Goal: Task Accomplishment & Management: Manage account settings

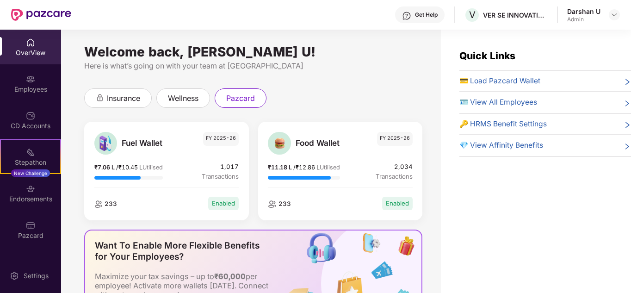
click at [331, 48] on div "Welcome back, [PERSON_NAME] U!" at bounding box center [253, 51] width 338 height 7
click at [611, 12] on img at bounding box center [613, 14] width 7 height 7
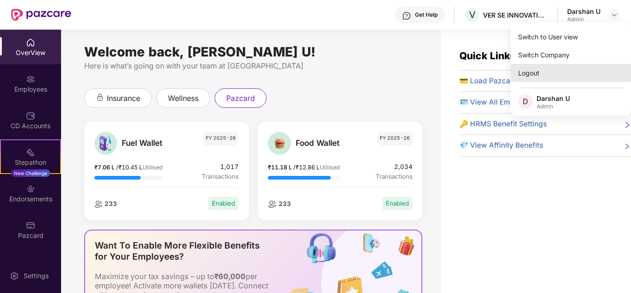
click at [536, 77] on div "Logout" at bounding box center [571, 73] width 120 height 18
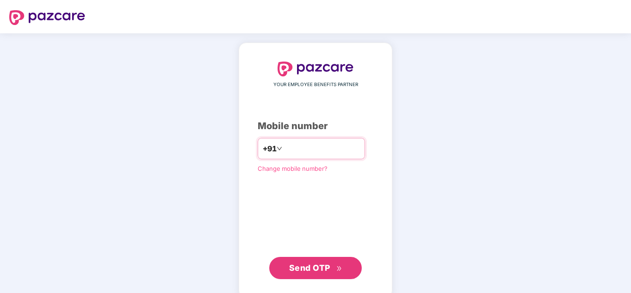
click at [313, 147] on input "number" at bounding box center [322, 148] width 76 height 15
type input "**********"
click at [330, 266] on span "Send OTP" at bounding box center [309, 268] width 41 height 10
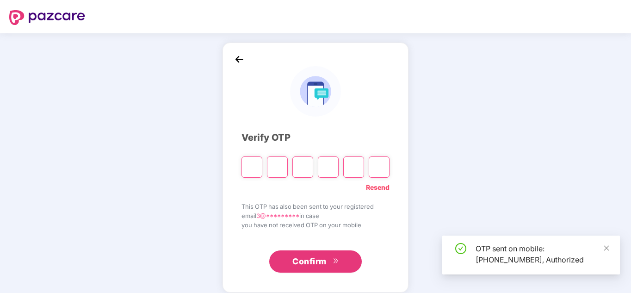
click at [254, 168] on input "Please enter verification code. Digit 1" at bounding box center [251, 166] width 21 height 21
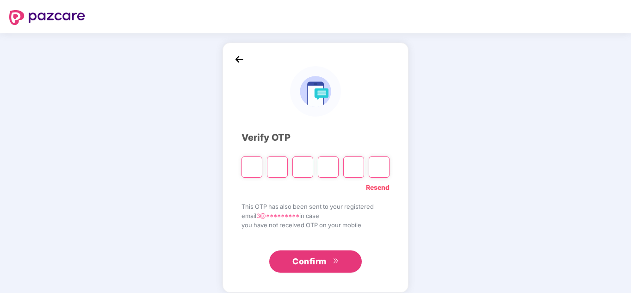
type input "*"
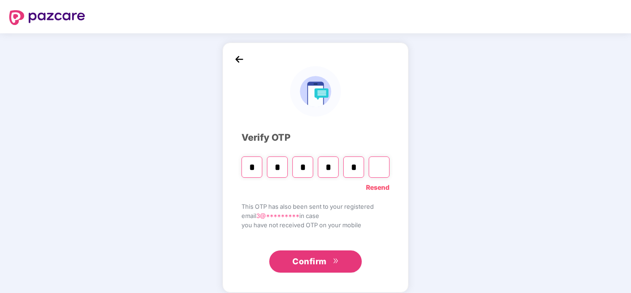
type input "*"
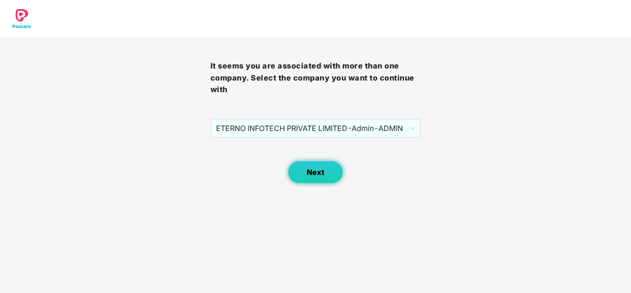
click at [316, 171] on span "Next" at bounding box center [316, 172] width 18 height 9
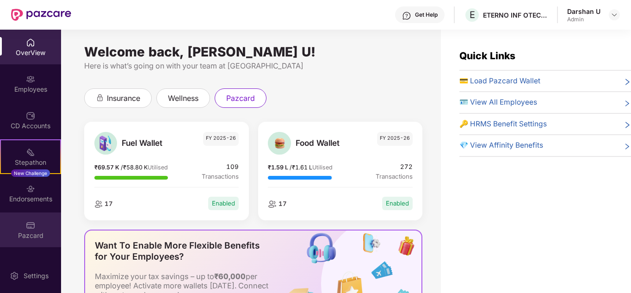
click at [31, 230] on div "Pazcard" at bounding box center [30, 229] width 61 height 35
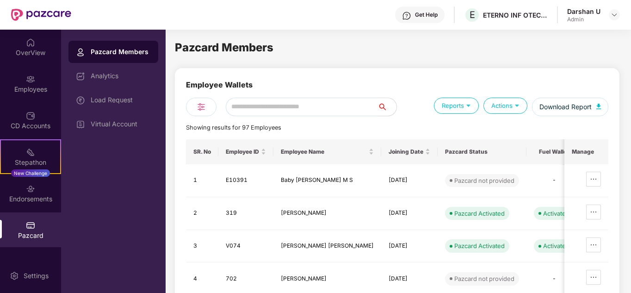
click at [128, 103] on div "Load Request" at bounding box center [121, 99] width 60 height 7
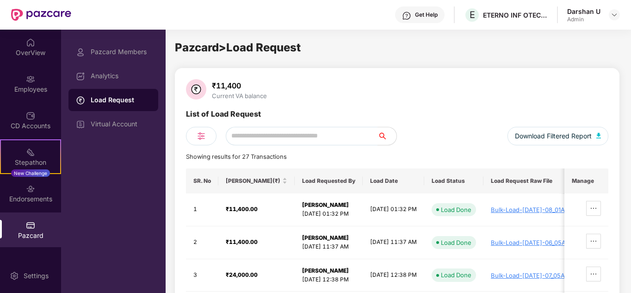
click at [239, 86] on div "₹11,400" at bounding box center [239, 85] width 59 height 9
click at [287, 86] on div "₹11,400 Current VA balance" at bounding box center [397, 90] width 422 height 22
click at [119, 54] on div "Pazcard Members" at bounding box center [121, 51] width 60 height 7
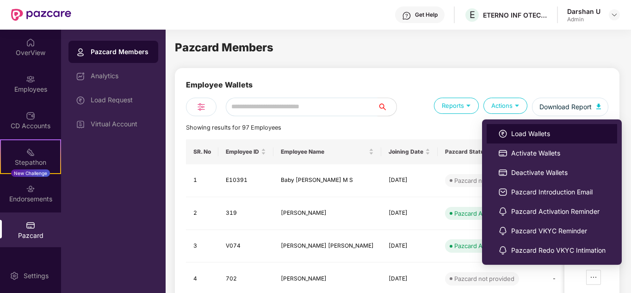
click at [530, 133] on span "Load Wallets" at bounding box center [558, 134] width 94 height 10
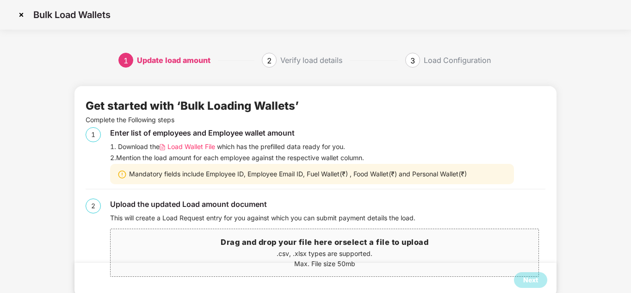
click at [197, 145] on span "Load Wallet File" at bounding box center [191, 147] width 48 height 10
click at [284, 254] on p ".csv, .xlsx types are supported." at bounding box center [325, 253] width 428 height 10
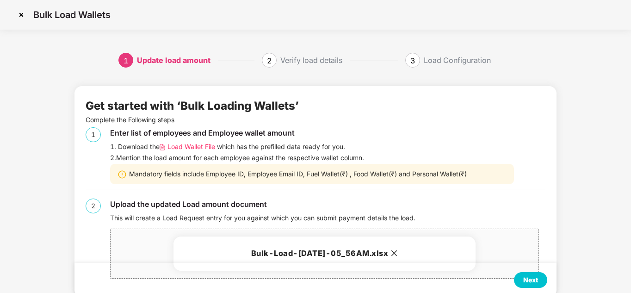
scroll to position [23, 0]
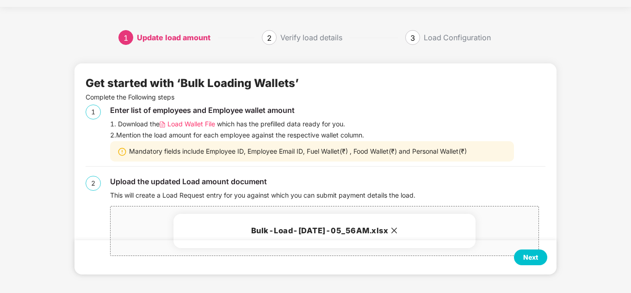
click at [534, 258] on div "Next" at bounding box center [530, 257] width 15 height 10
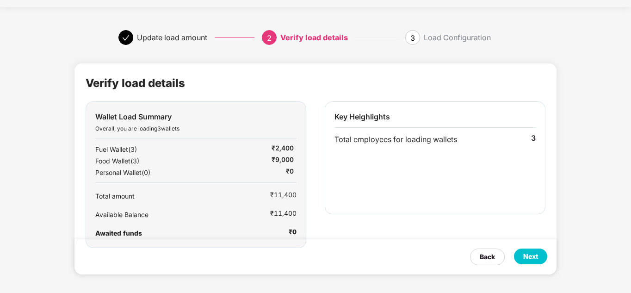
click at [284, 149] on div "₹2,400" at bounding box center [282, 149] width 22 height 12
click at [539, 258] on div "Next" at bounding box center [530, 256] width 33 height 16
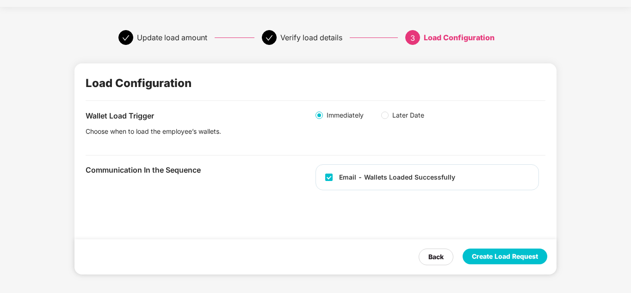
click at [514, 259] on div "Create Load Request" at bounding box center [505, 256] width 66 height 10
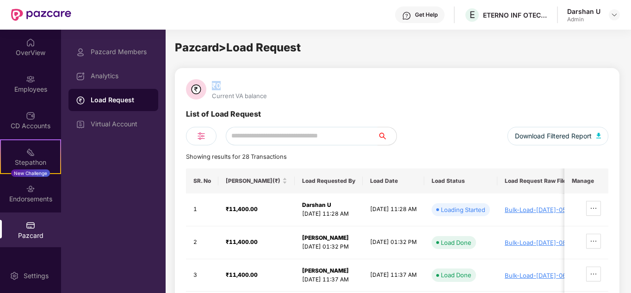
drag, startPoint x: 227, startPoint y: 85, endPoint x: 211, endPoint y: 86, distance: 15.7
click at [211, 86] on div "₹0" at bounding box center [239, 85] width 59 height 9
click at [389, 92] on div "₹0 Current VA balance" at bounding box center [397, 90] width 422 height 22
click at [121, 80] on div "Analytics" at bounding box center [113, 76] width 90 height 22
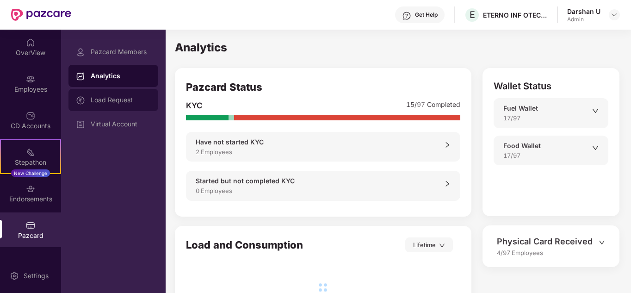
click at [121, 102] on div "Load Request" at bounding box center [121, 99] width 60 height 7
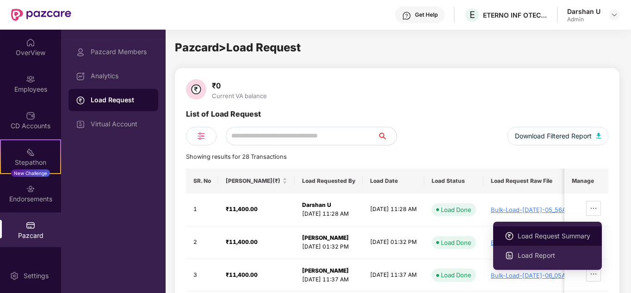
click at [555, 234] on span "Load Request Summary" at bounding box center [553, 236] width 73 height 10
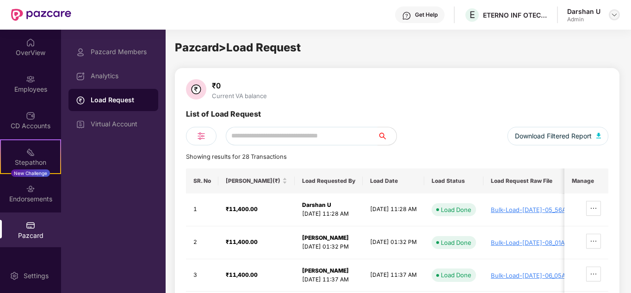
click at [610, 16] on img at bounding box center [613, 14] width 7 height 7
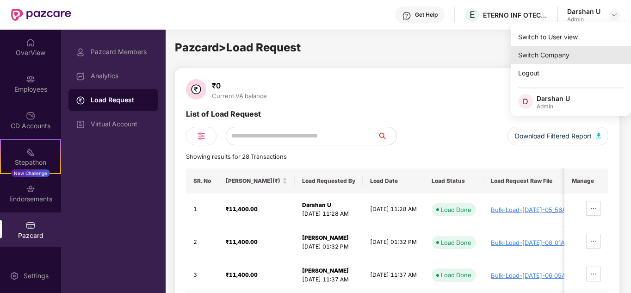
click at [557, 60] on div "Switch Company" at bounding box center [571, 55] width 120 height 18
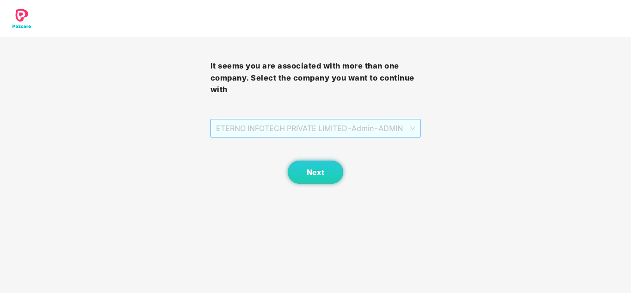
click at [309, 128] on span "ETERNO INFOTECH PRIVATE LIMITED - Admin - ADMIN" at bounding box center [315, 128] width 199 height 18
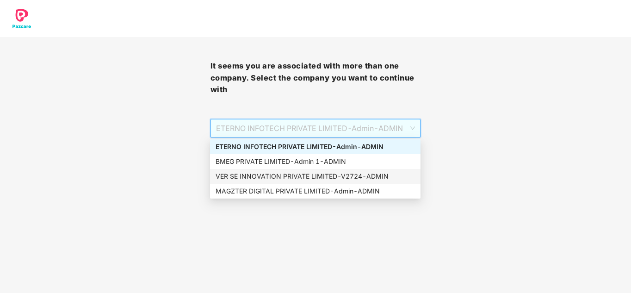
click at [265, 171] on div "VER SE INNOVATION PRIVATE LIMITED - V2724 - ADMIN" at bounding box center [314, 176] width 199 height 10
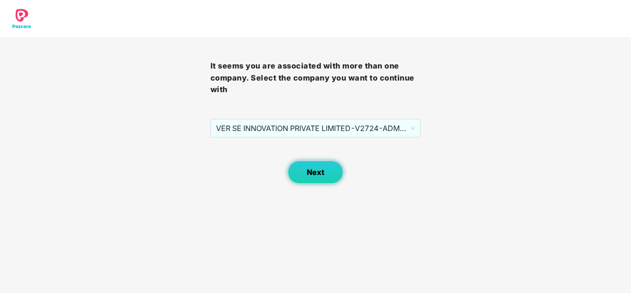
click at [310, 171] on span "Next" at bounding box center [316, 172] width 18 height 9
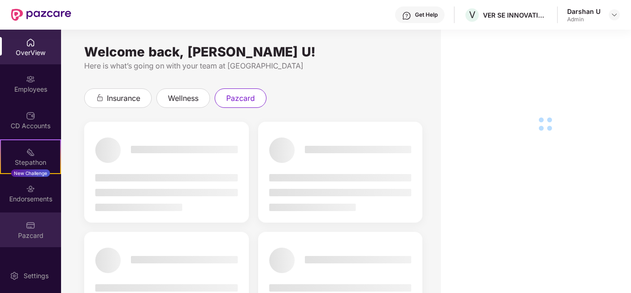
click at [35, 228] on img at bounding box center [30, 225] width 9 height 9
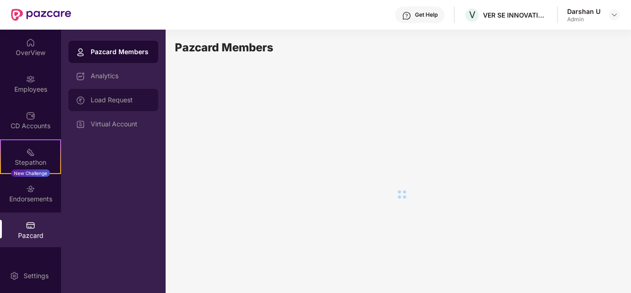
click at [104, 100] on div "Load Request" at bounding box center [121, 99] width 60 height 7
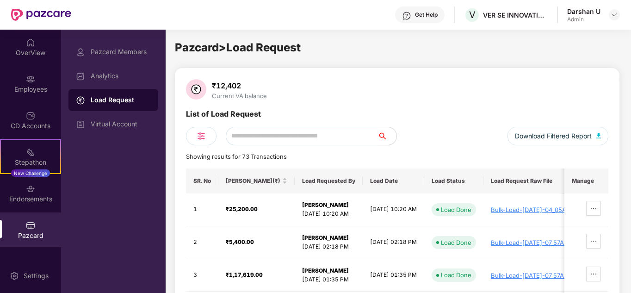
click at [240, 87] on div "₹12,402" at bounding box center [239, 85] width 59 height 9
click at [240, 86] on div "₹12,402" at bounding box center [239, 85] width 59 height 9
click at [316, 83] on div "₹12,402 Current VA balance" at bounding box center [397, 90] width 422 height 22
click at [389, 65] on div "Pazcard > Load Request ₹12,402 Current VA balance List of Load Request Download…" at bounding box center [397, 160] width 444 height 242
